Goal: Share content: Share content

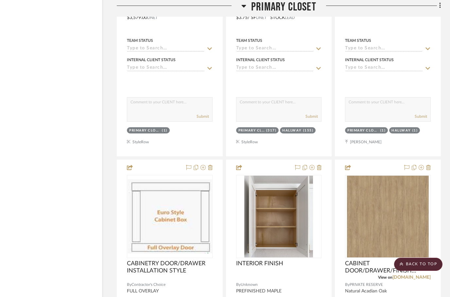
scroll to position [7559, 21]
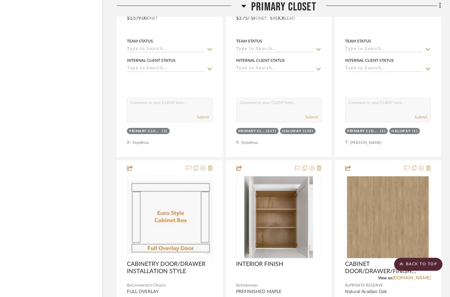
click at [247, 4] on h3 "Primary Closet" at bounding box center [278, 7] width 75 height 14
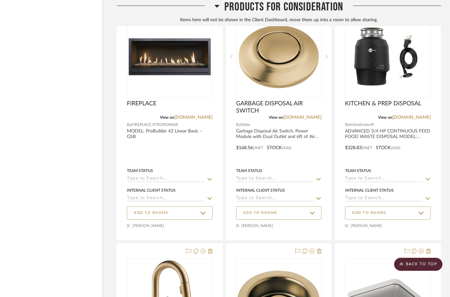
click at [223, 9] on h3 "Products For Consideration" at bounding box center [278, 7] width 128 height 14
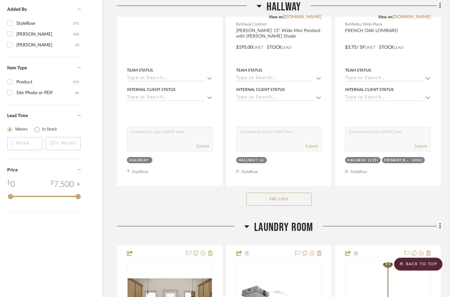
scroll to position [0, 21]
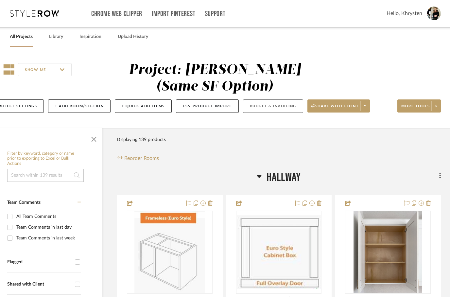
click at [274, 106] on button "Budget & Invoicing" at bounding box center [273, 105] width 60 height 13
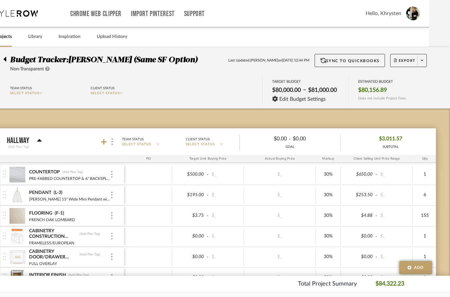
click at [8, 58] on div at bounding box center [6, 58] width 7 height 8
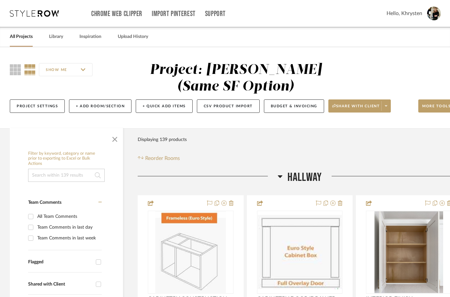
click at [22, 40] on link "All Projects" at bounding box center [21, 36] width 23 height 9
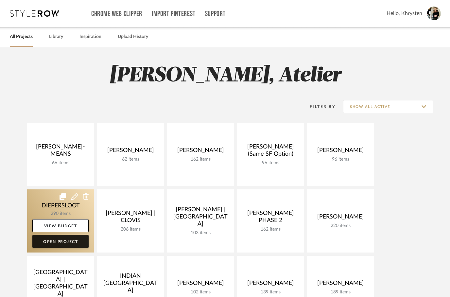
click at [45, 243] on link "Open Project" at bounding box center [60, 241] width 56 height 13
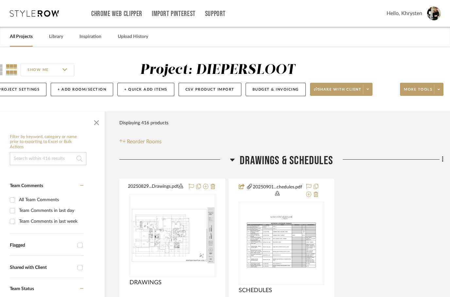
scroll to position [0, 21]
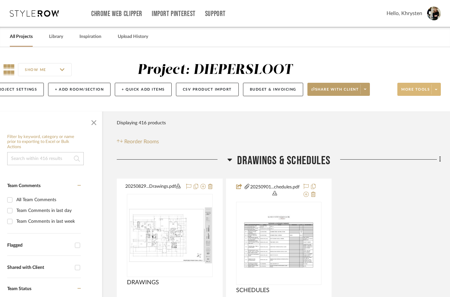
click at [414, 87] on button "More tools" at bounding box center [418, 89] width 43 height 13
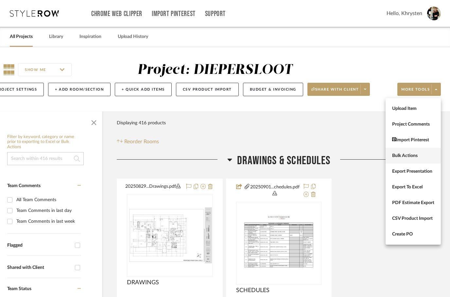
click at [402, 155] on span "Bulk Actions" at bounding box center [413, 156] width 42 height 6
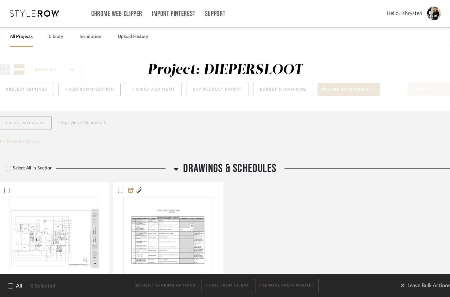
scroll to position [0, 0]
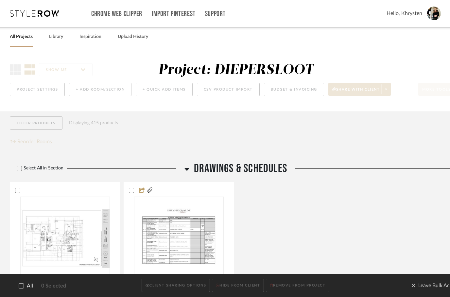
click at [19, 288] on div at bounding box center [21, 285] width 5 height 5
checkbox input "true"
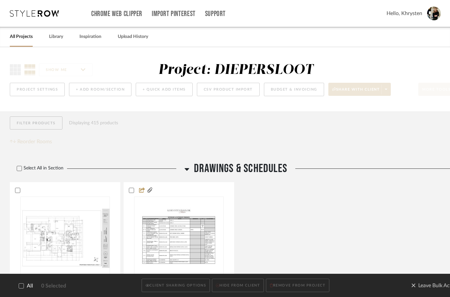
checkbox input "true"
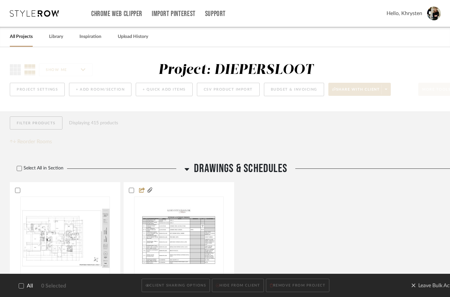
checkbox input "true"
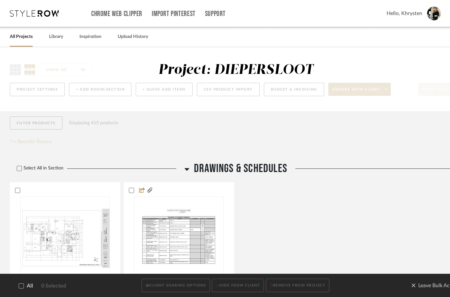
checkbox input "true"
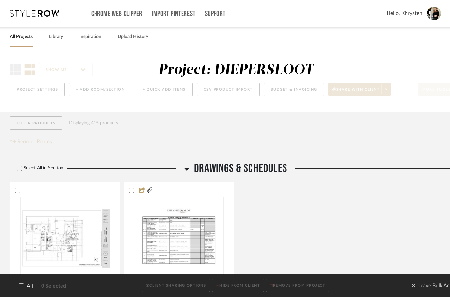
checkbox input "true"
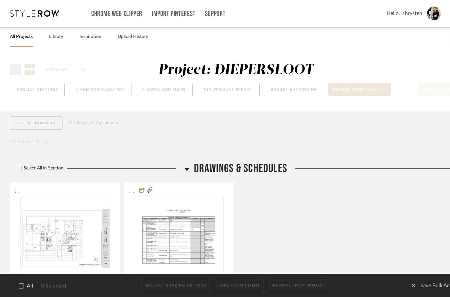
checkbox input "true"
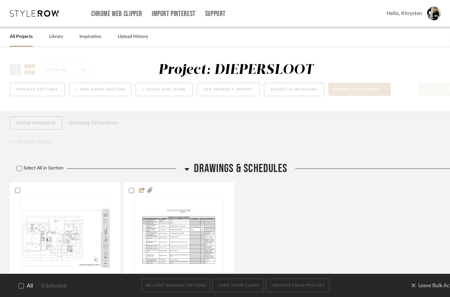
checkbox input "true"
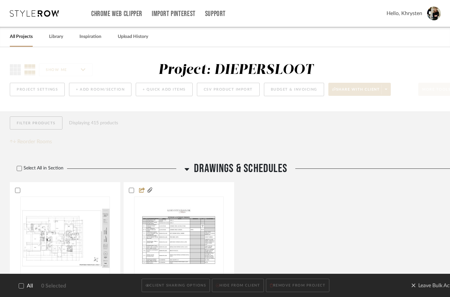
checkbox input "true"
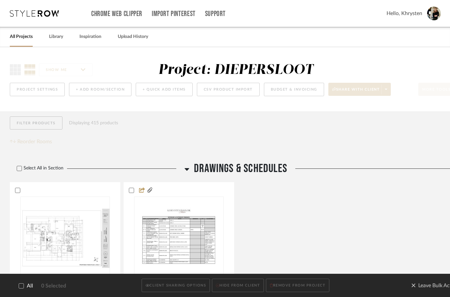
checkbox input "true"
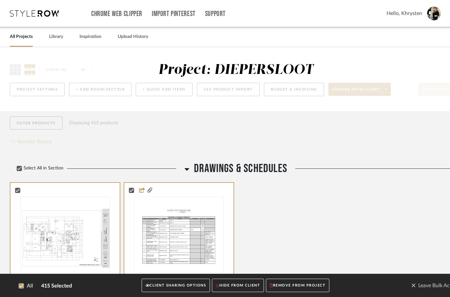
click at [164, 289] on button "CLIENT SHARING OPTIONS" at bounding box center [175, 285] width 68 height 13
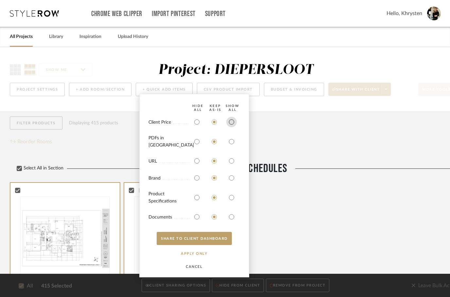
click at [236, 127] on input "radio" at bounding box center [231, 122] width 10 height 10
radio input "true"
click at [233, 144] on input "radio" at bounding box center [231, 141] width 10 height 10
radio input "true"
click at [230, 200] on input "radio" at bounding box center [231, 197] width 10 height 10
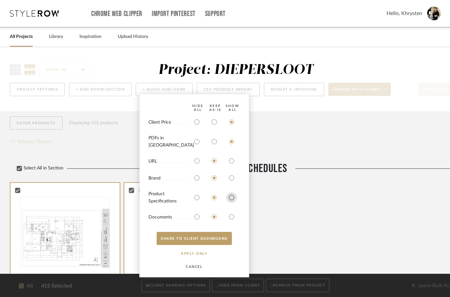
radio input "true"
click at [228, 220] on input "radio" at bounding box center [231, 216] width 10 height 10
radio input "true"
click at [201, 240] on button "SHARE TO CLIENT Dashboard" at bounding box center [194, 238] width 75 height 13
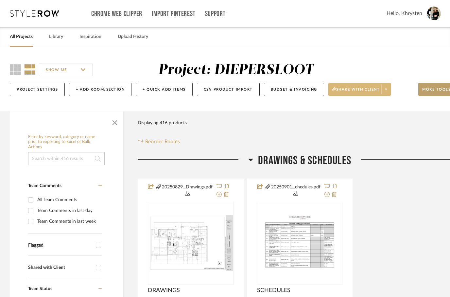
click at [385, 91] on span at bounding box center [385, 89] width 9 height 10
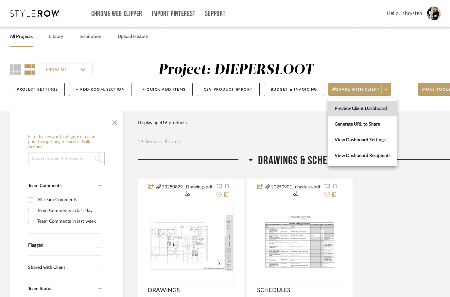
click at [347, 112] on button "Preview Client Dashboard" at bounding box center [362, 109] width 69 height 16
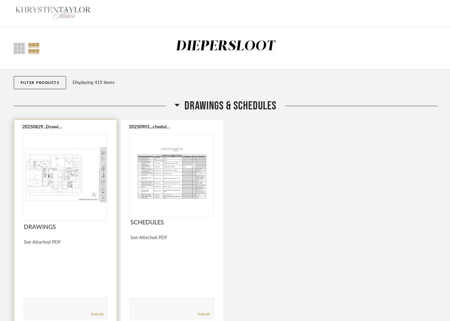
click at [0, 0] on img at bounding box center [0, 0] width 0 height 0
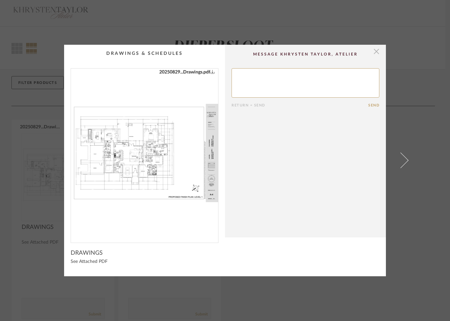
click at [379, 54] on span "button" at bounding box center [376, 51] width 13 height 13
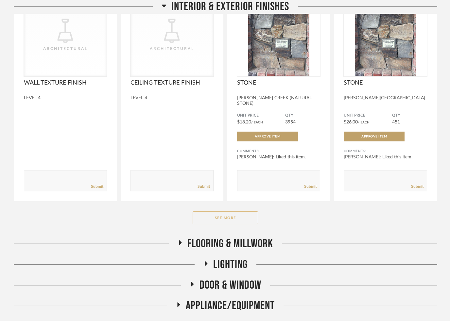
click at [213, 212] on button "See More" at bounding box center [224, 218] width 65 height 13
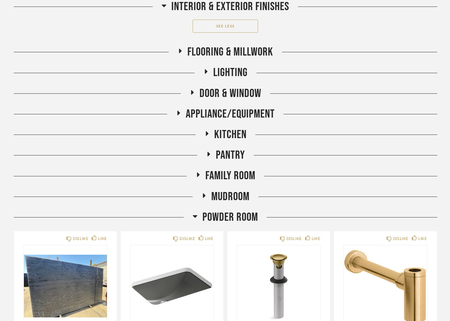
scroll to position [1219, 0]
click at [192, 90] on icon at bounding box center [192, 92] width 3 height 5
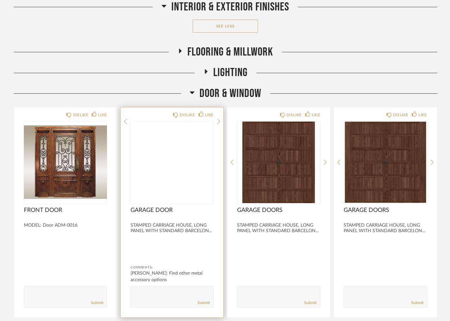
click at [0, 0] on img at bounding box center [0, 0] width 0 height 0
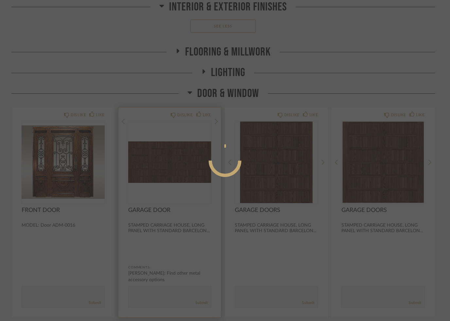
scroll to position [0, 0]
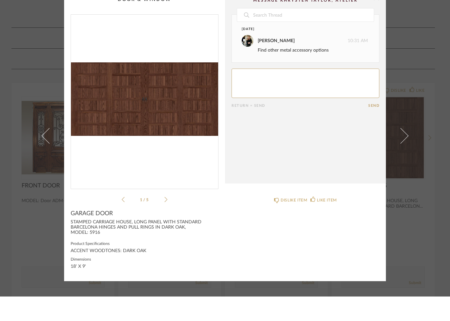
click at [161, 220] on li "1 / 5" at bounding box center [144, 224] width 40 height 8
click at [86, 244] on div "STAMPED CARRIAGE HOUSE, LONG PANEL WITH STANDARD BARCELONA HINGES AND PULL RING…" at bounding box center [145, 252] width 148 height 16
click at [164, 221] on icon at bounding box center [165, 224] width 3 height 6
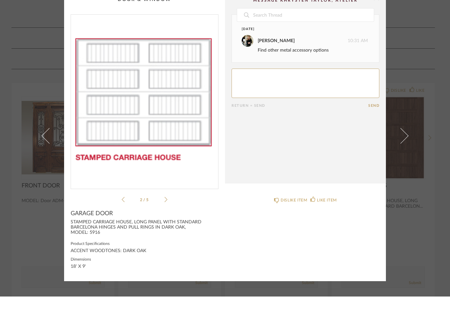
click at [163, 228] on cpp-summary-info "GARAGE DOOR STAMPED CARRIAGE HOUSE, LONG PANEL WITH STANDARD BARCELONA HINGES A…" at bounding box center [144, 263] width 161 height 71
click at [167, 221] on icon at bounding box center [165, 224] width 3 height 6
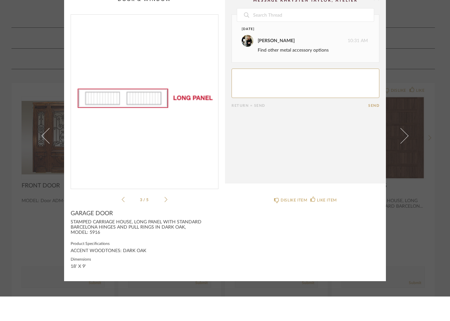
click at [162, 220] on li "3 / 5" at bounding box center [144, 224] width 40 height 8
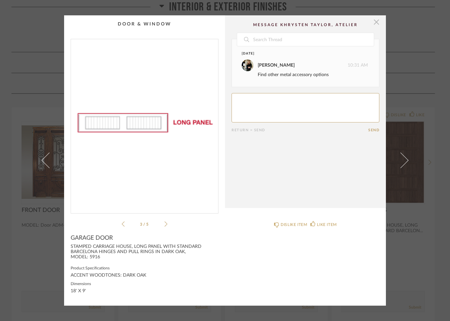
click at [377, 24] on span "button" at bounding box center [376, 21] width 13 height 13
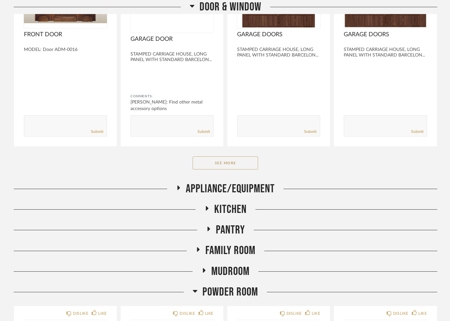
scroll to position [1385, 0]
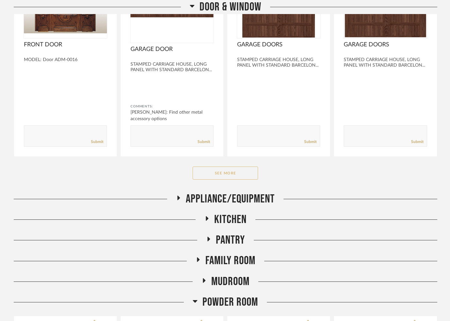
click at [218, 171] on button "See More" at bounding box center [224, 173] width 65 height 13
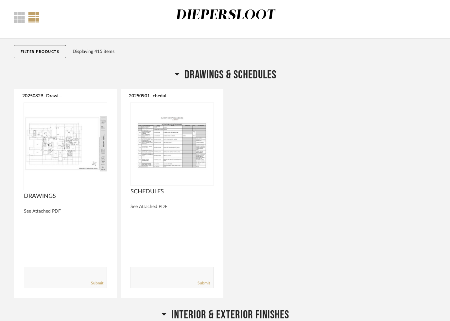
scroll to position [0, 0]
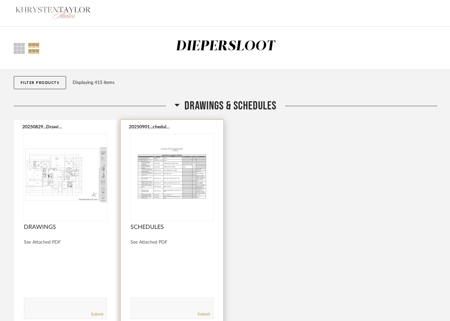
click at [170, 169] on img "0" at bounding box center [171, 175] width 83 height 82
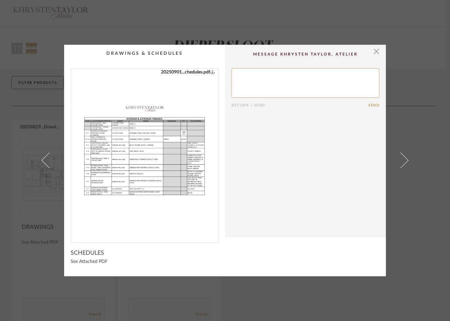
click at [169, 133] on img "0" at bounding box center [144, 153] width 147 height 169
